Goal: Information Seeking & Learning: Learn about a topic

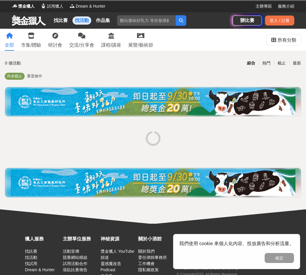
click at [111, 104] on img at bounding box center [153, 102] width 284 height 26
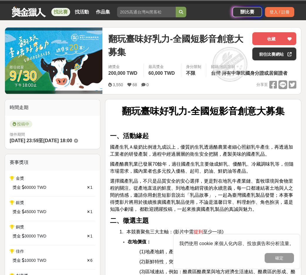
scroll to position [127, 0]
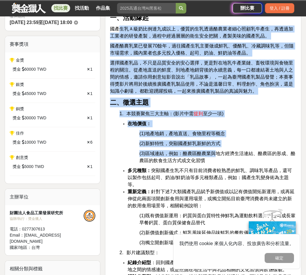
drag, startPoint x: 123, startPoint y: 28, endPoint x: 218, endPoint y: 158, distance: 160.8
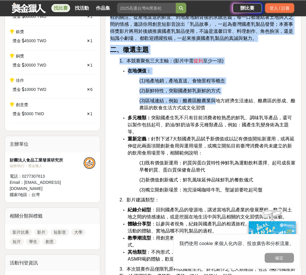
scroll to position [222, 0]
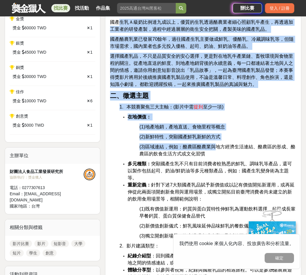
click at [163, 147] on span "(3)區域連結，例如：酪農區酪農業與地方經濟生活連結、酪農區的形成、酪農區的飲食生活方式或文化習慣" at bounding box center [217, 150] width 156 height 12
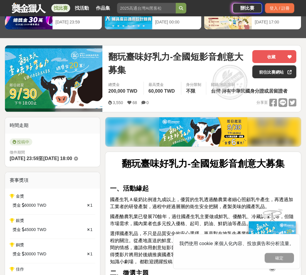
scroll to position [0, 0]
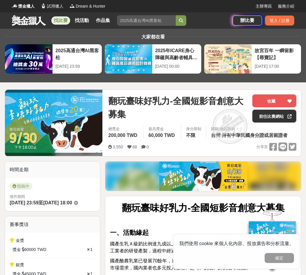
click at [30, 20] on link at bounding box center [28, 20] width 35 height 11
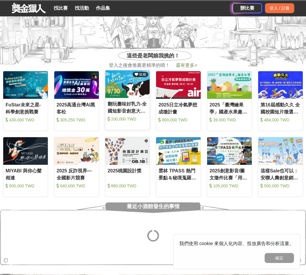
scroll to position [285, 0]
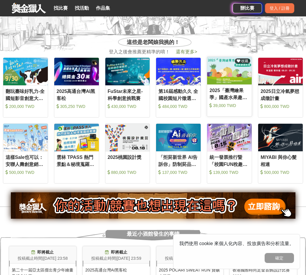
click at [240, 100] on div "2025「臺灣繪果季」國產水果趣味繪畫比賽" at bounding box center [229, 93] width 40 height 13
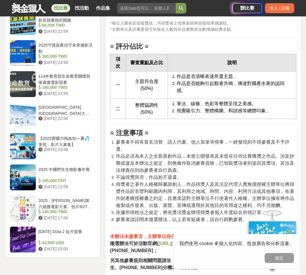
scroll to position [891, 0]
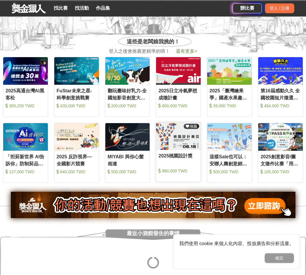
scroll to position [285, 0]
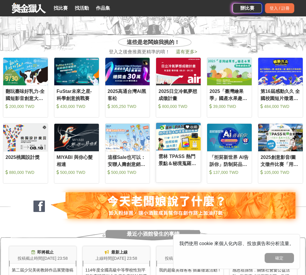
click at [168, 168] on div "雲林 TPASS 熱門景點＆秘境蒐羅挑戰賽" at bounding box center [178, 164] width 45 height 23
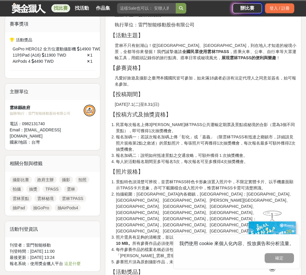
scroll to position [167, 0]
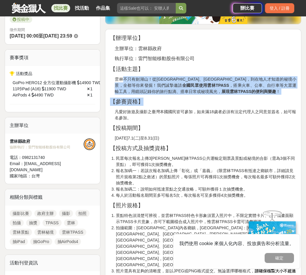
drag, startPoint x: 123, startPoint y: 78, endPoint x: 173, endPoint y: 106, distance: 57.2
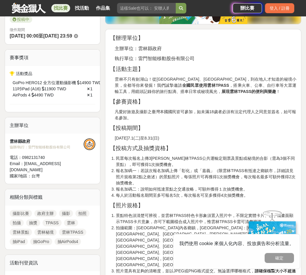
click at [169, 111] on p "凡愛好旅遊及攝影之臺灣本國國民皆可參加，如未滿18歲者必須有法定代理人之同意並簽名，始可報名參加。" at bounding box center [206, 115] width 182 height 12
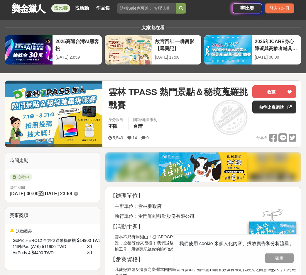
scroll to position [9, 0]
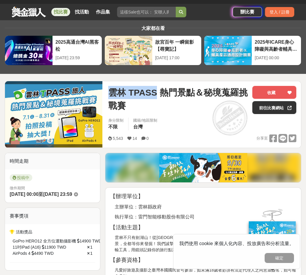
drag, startPoint x: 153, startPoint y: 91, endPoint x: 106, endPoint y: 89, distance: 47.3
click at [106, 89] on div "雲林 TPASS 熱門景點＆秘境蒐羅挑戰賽 收藏 前往比賽網站 身分限制 不限 國籍/地區限制 台灣 5,543 14 0 分享至 收藏 前往比賽網站" at bounding box center [202, 114] width 197 height 67
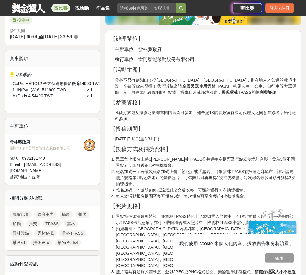
scroll to position [167, 0]
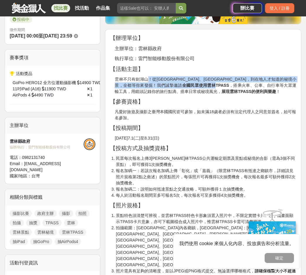
drag, startPoint x: 149, startPoint y: 81, endPoint x: 169, endPoint y: 85, distance: 19.9
click at [169, 85] on p "雲林不只有劍湖山！從[GEOGRAPHIC_DATA]、[GEOGRAPHIC_DATA]，到在地人才知道的秘境小景，全都等你來發掘！我們誠摯邀請 全國民眾使…" at bounding box center [206, 85] width 182 height 18
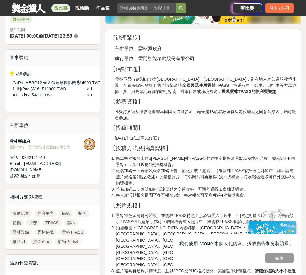
click at [221, 91] on strong "展現雲林TPASS的便利與樂趣" at bounding box center [248, 91] width 55 height 5
drag, startPoint x: 135, startPoint y: 87, endPoint x: 181, endPoint y: 85, distance: 45.5
click at [182, 85] on p "雲林不只有劍湖山！從[GEOGRAPHIC_DATA]、[GEOGRAPHIC_DATA]，到在地人才知道的秘境小景，全都等你來發掘！我們誠摯邀請 全國民眾使…" at bounding box center [206, 85] width 182 height 18
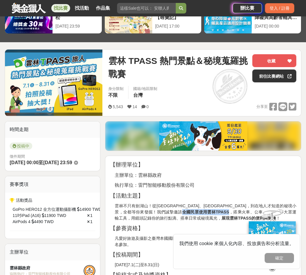
scroll to position [0, 0]
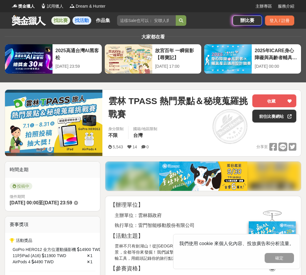
click at [76, 22] on link "找活動" at bounding box center [81, 20] width 19 height 8
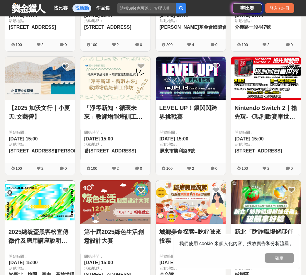
scroll to position [538, 0]
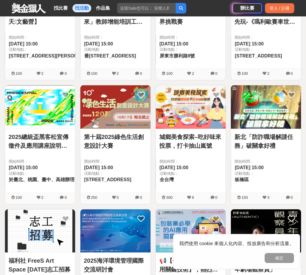
click at [205, 115] on img at bounding box center [191, 106] width 70 height 43
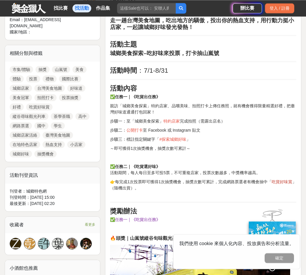
scroll to position [239, 0]
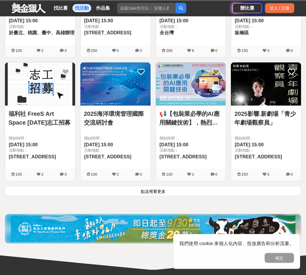
scroll to position [697, 0]
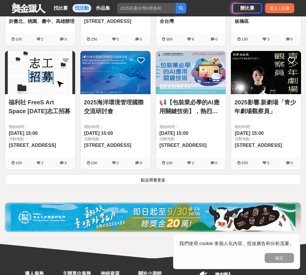
click at [149, 179] on button "點這裡看更多" at bounding box center [153, 179] width 296 height 10
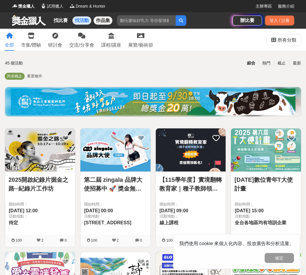
click at [103, 19] on link "作品集" at bounding box center [103, 20] width 19 height 8
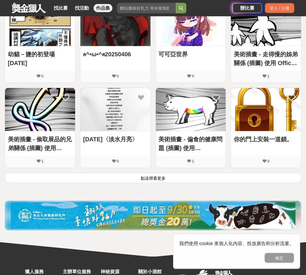
scroll to position [348, 0]
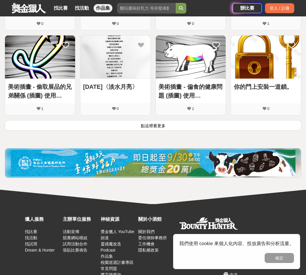
click at [149, 128] on button "點這裡看更多" at bounding box center [153, 125] width 296 height 10
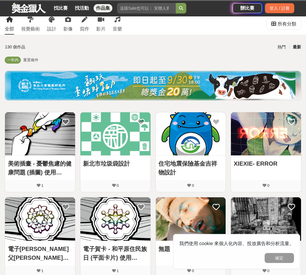
scroll to position [0, 0]
